Goal: Task Accomplishment & Management: Use online tool/utility

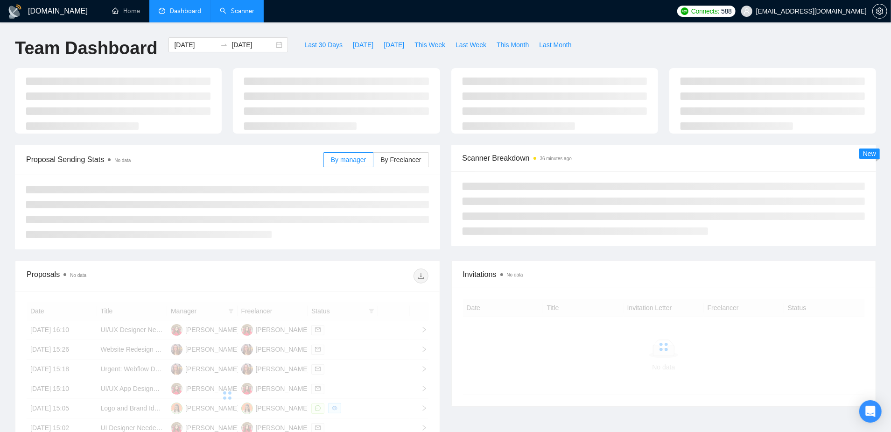
click at [241, 13] on link "Scanner" at bounding box center [237, 11] width 35 height 8
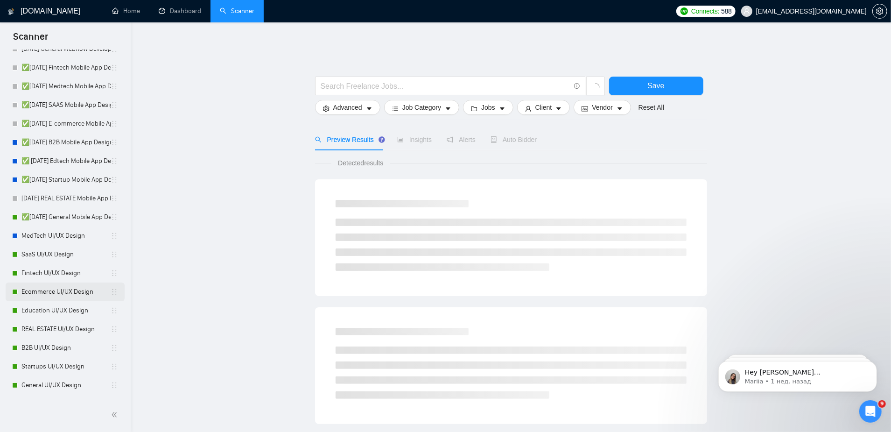
scroll to position [70, 0]
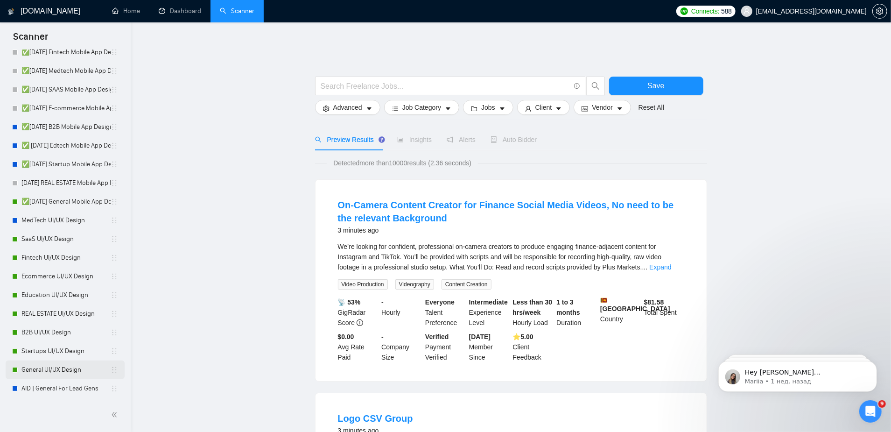
click at [59, 373] on link "General UI/UX Design" at bounding box center [65, 369] width 89 height 19
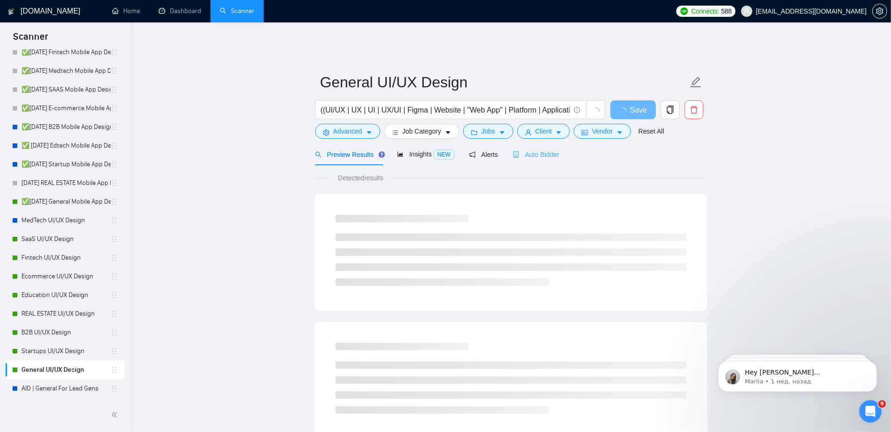
click at [544, 157] on div "Auto Bidder" at bounding box center [536, 154] width 46 height 22
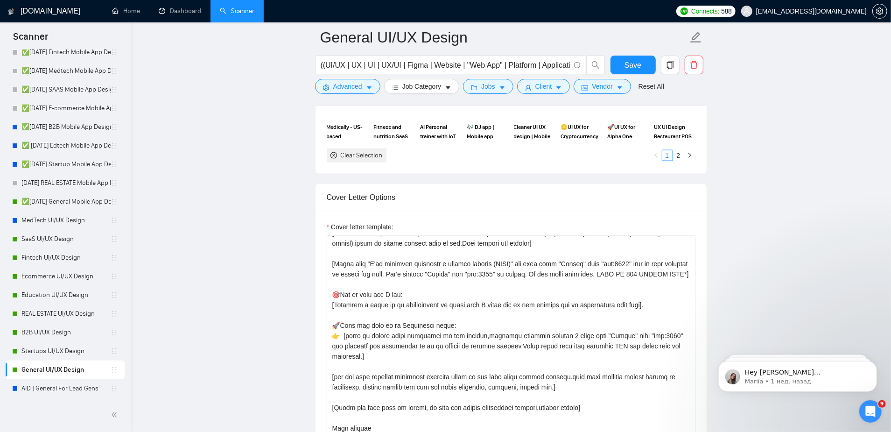
scroll to position [984, 0]
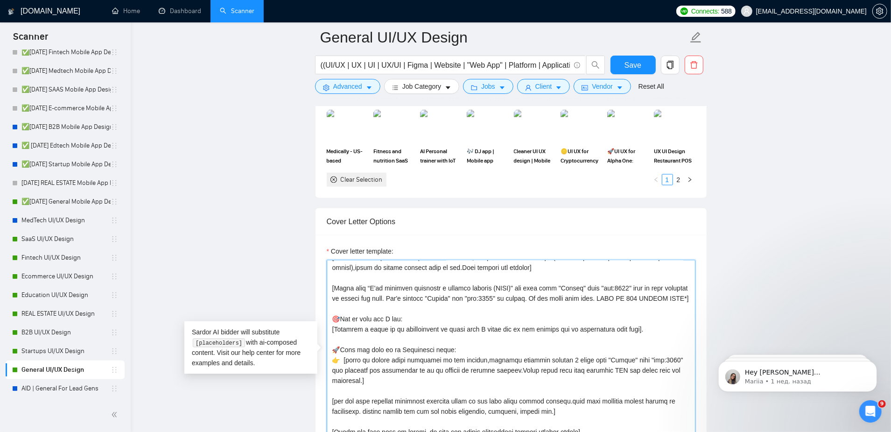
click at [483, 342] on textarea "Cover letter template:" at bounding box center [511, 365] width 369 height 210
